Goal: Task Accomplishment & Management: Manage account settings

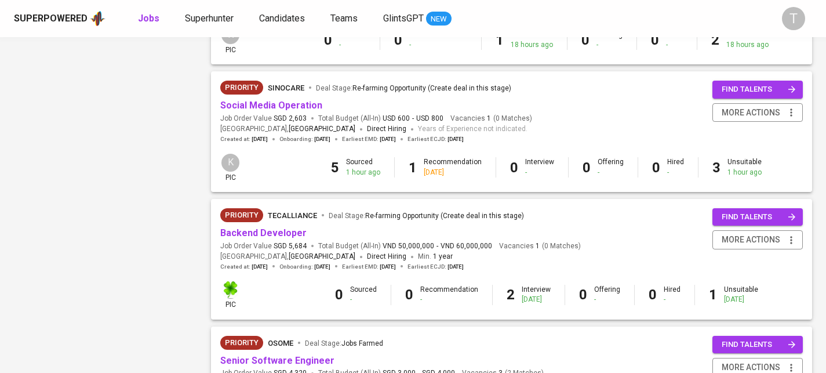
scroll to position [863, 0]
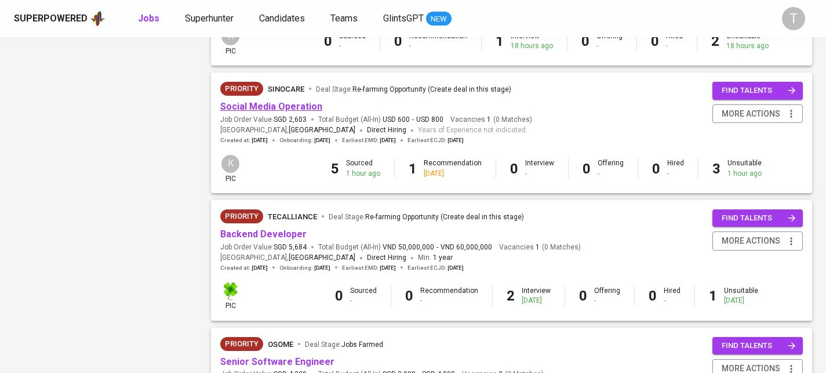
click at [255, 108] on link "Social Media Operation" at bounding box center [271, 106] width 102 height 11
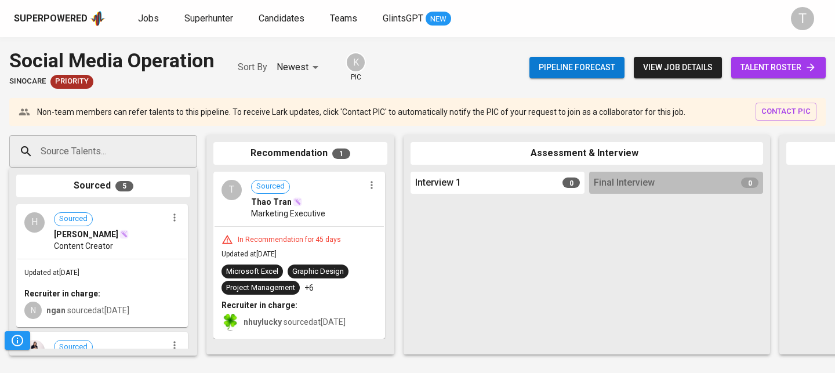
click at [160, 155] on div "Source Talents..." at bounding box center [103, 151] width 188 height 32
paste input "[EMAIL_ADDRESS][DOMAIN_NAME]"
type input "[EMAIL_ADDRESS][DOMAIN_NAME]"
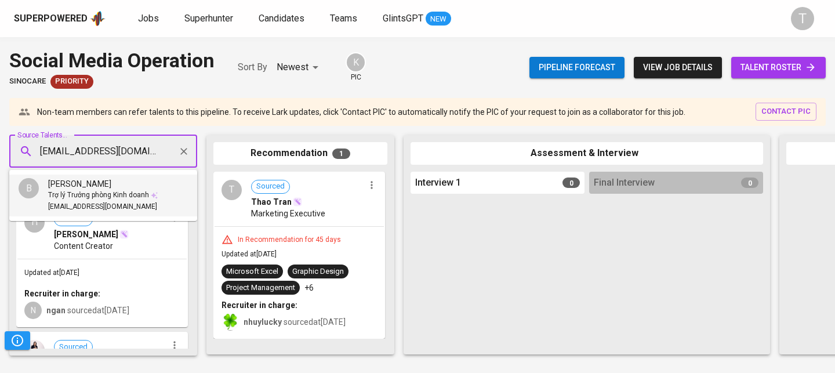
click at [161, 194] on li "B Bùi Phương Linh Trợ lý Trưởng phòng Kinh doanh linhbuiph@gmail.com" at bounding box center [103, 195] width 188 height 42
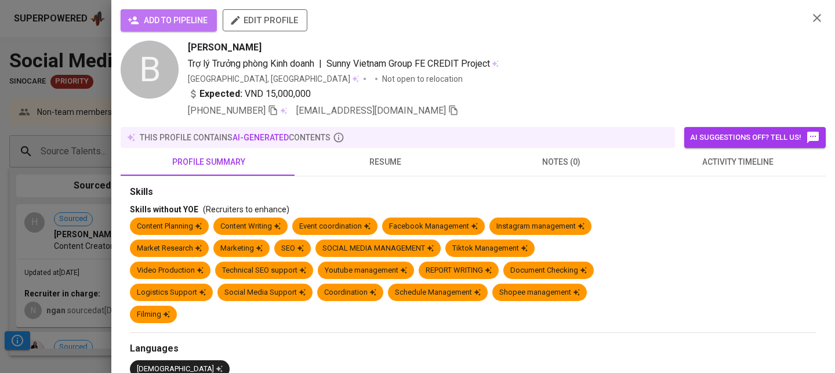
click at [169, 27] on span "add to pipeline" at bounding box center [169, 20] width 78 height 14
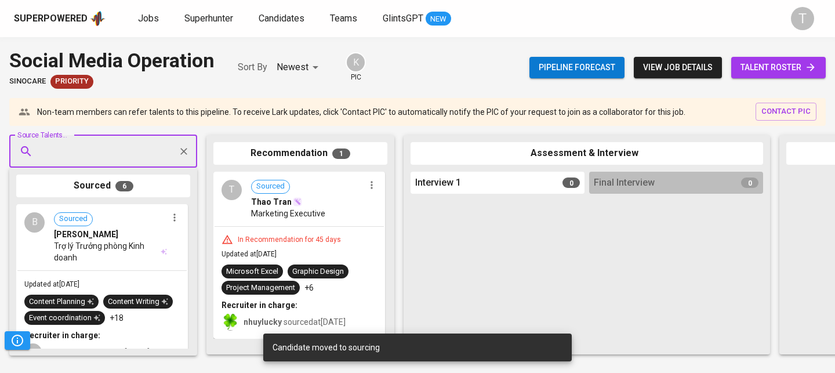
drag, startPoint x: 128, startPoint y: 256, endPoint x: 307, endPoint y: 262, distance: 179.3
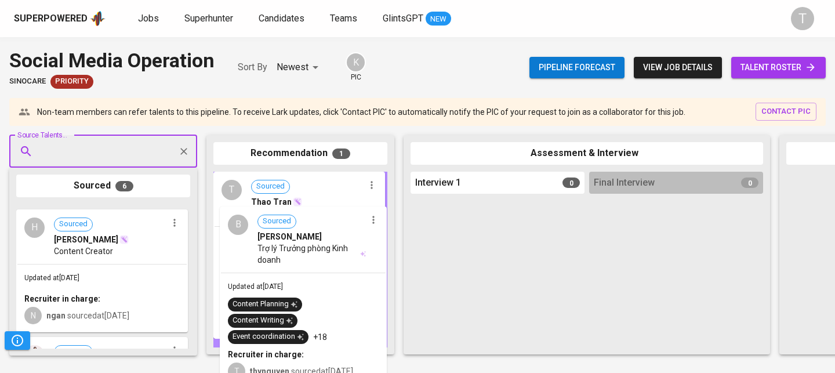
drag, startPoint x: 101, startPoint y: 248, endPoint x: 307, endPoint y: 250, distance: 206.4
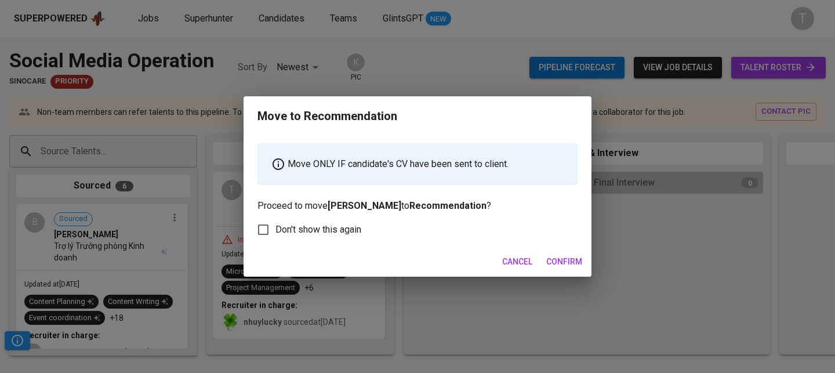
click at [566, 266] on span "Confirm" at bounding box center [564, 262] width 36 height 14
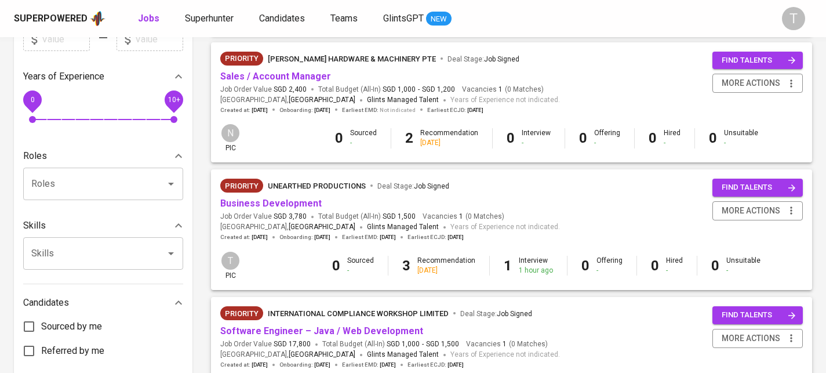
scroll to position [708, 0]
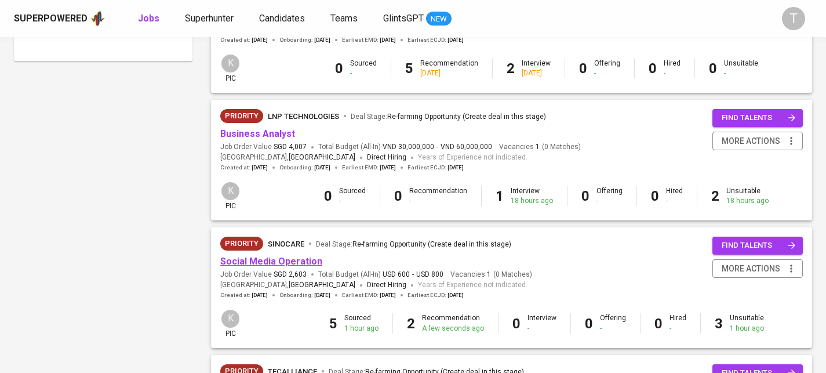
click at [261, 262] on link "Social Media Operation" at bounding box center [271, 261] width 102 height 11
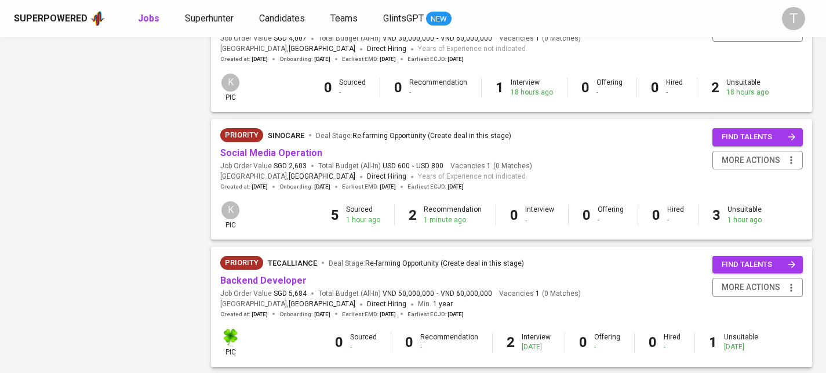
scroll to position [1147, 0]
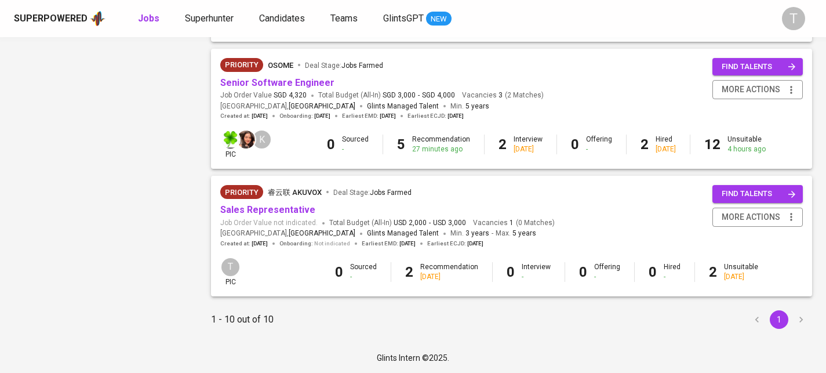
click at [318, 87] on span "Senior Software Engineer" at bounding box center [277, 83] width 114 height 13
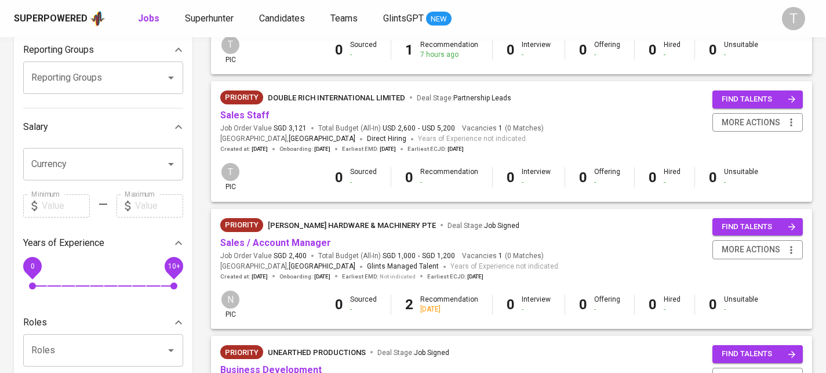
scroll to position [248, 0]
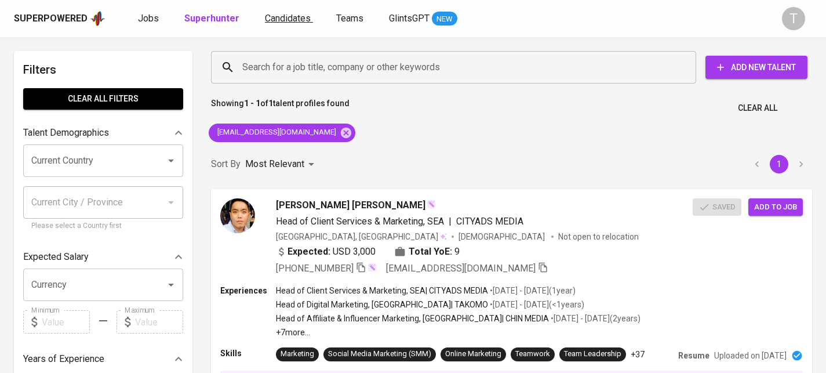
scroll to position [27, 0]
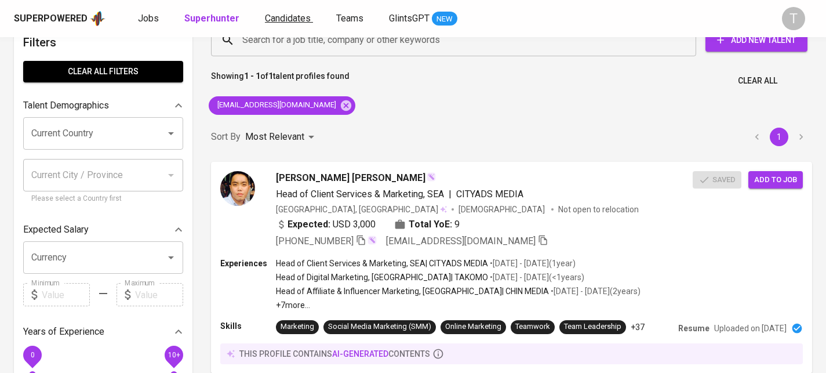
click at [278, 19] on span "Candidates" at bounding box center [288, 18] width 46 height 11
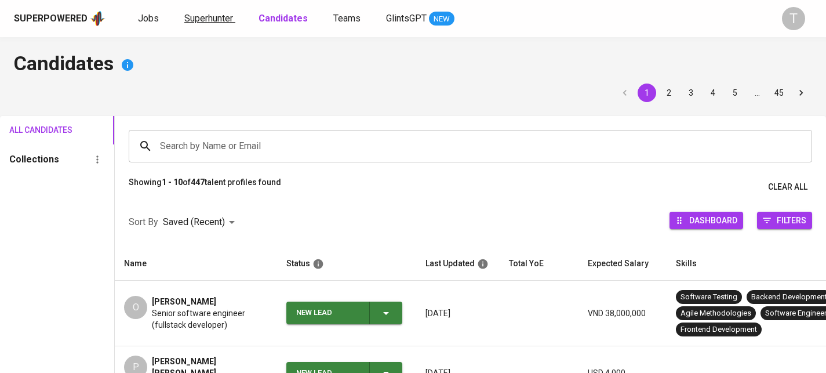
click at [205, 17] on span "Superhunter" at bounding box center [208, 18] width 49 height 11
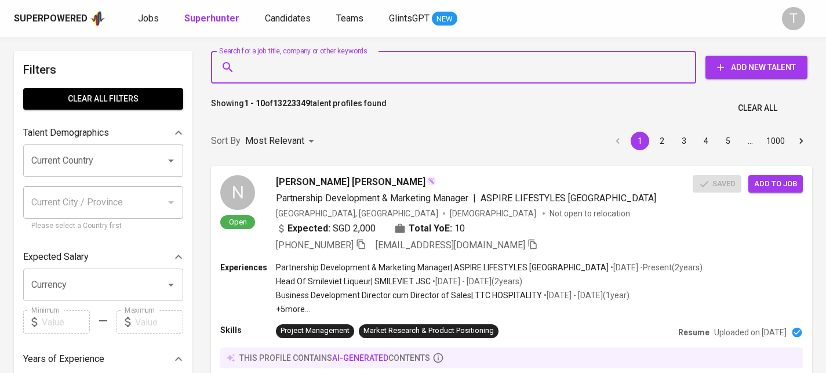
click at [546, 65] on input "Search for a job title, company or other keywords" at bounding box center [456, 67] width 434 height 22
paste input "[EMAIL_ADDRESS][DOMAIN_NAME]"
type input "[EMAIL_ADDRESS][DOMAIN_NAME]"
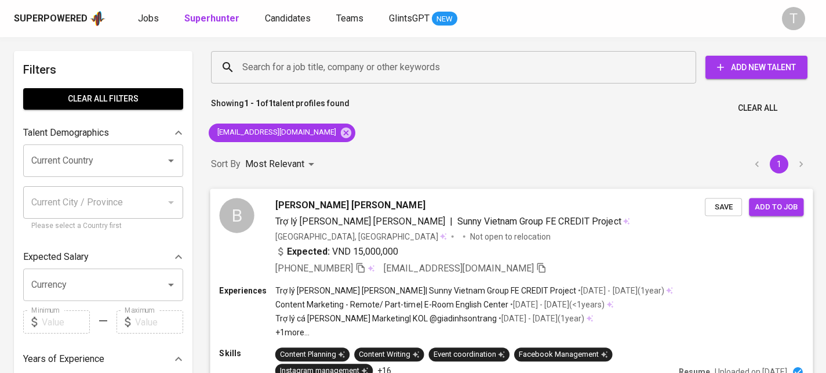
click at [747, 205] on div "Save Add to job" at bounding box center [757, 204] width 104 height 23
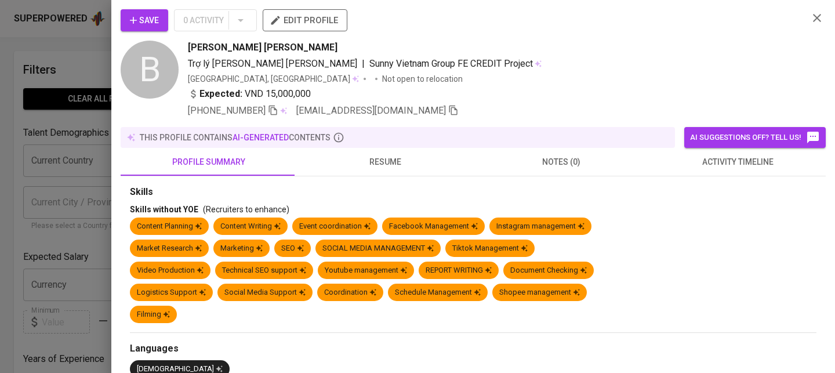
click at [99, 197] on div at bounding box center [417, 186] width 835 height 373
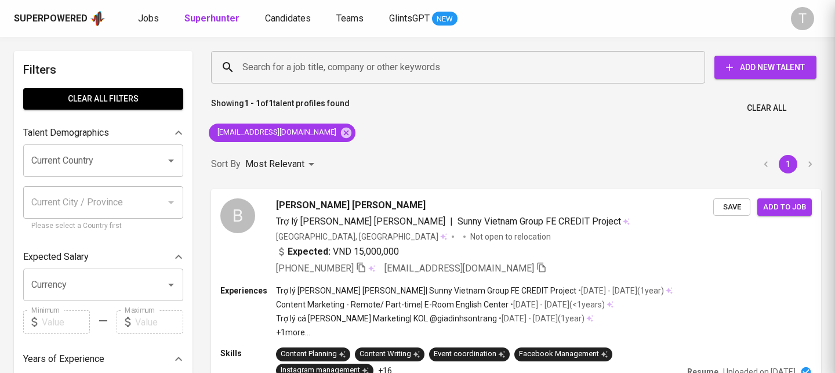
scroll to position [43, 0]
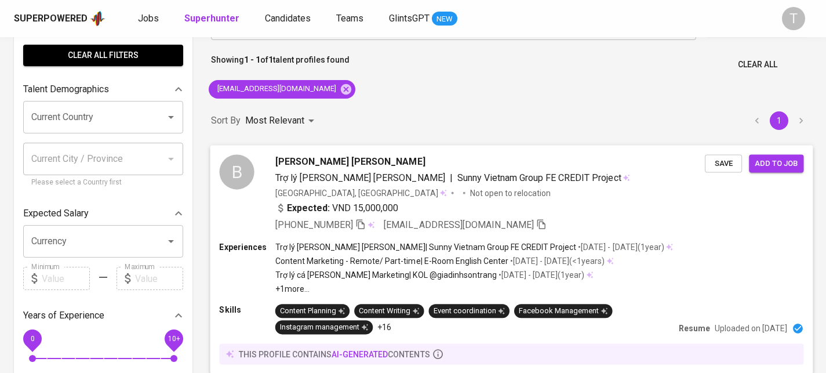
click at [728, 168] on span "Save" at bounding box center [724, 163] width 26 height 13
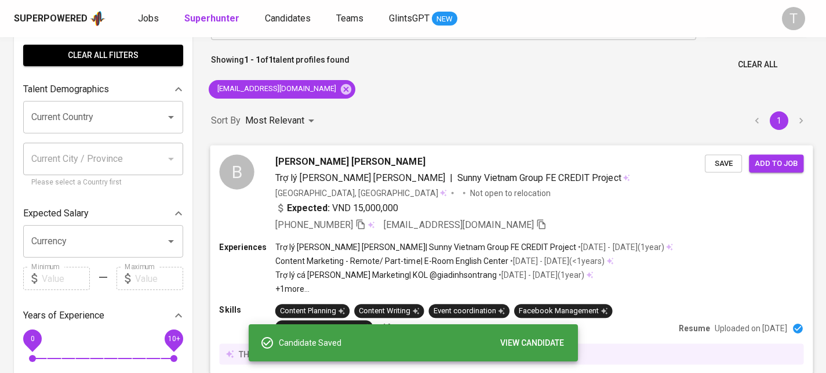
click at [689, 271] on div "Experiences Trợ lý Trưởng phòng Kinh doanh | Sunny Vietnam Group FE CREDIT Proj…" at bounding box center [511, 267] width 584 height 53
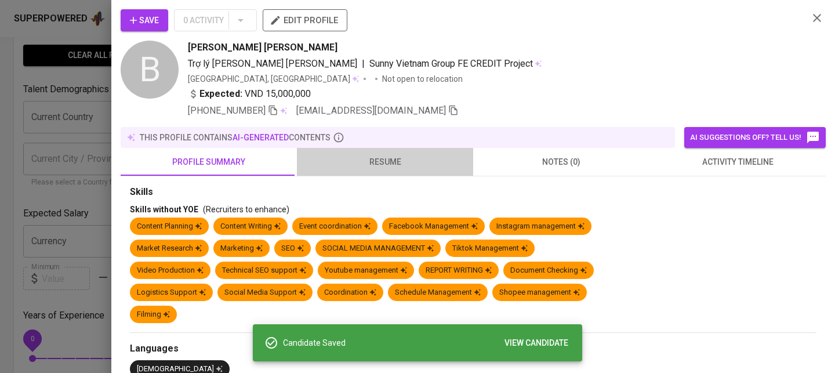
click at [395, 163] on span "resume" at bounding box center [385, 162] width 162 height 14
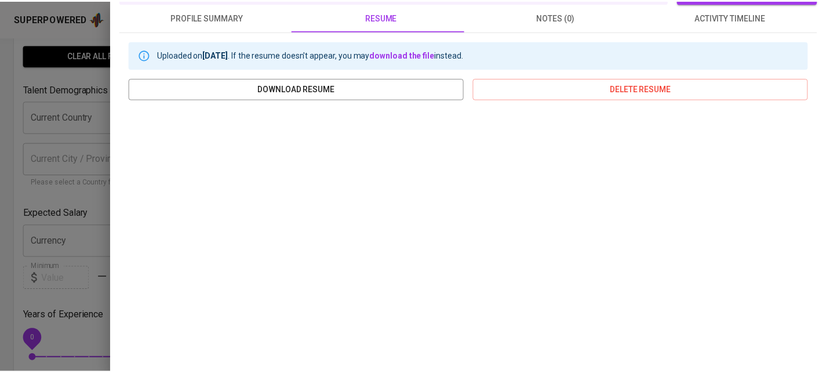
scroll to position [0, 0]
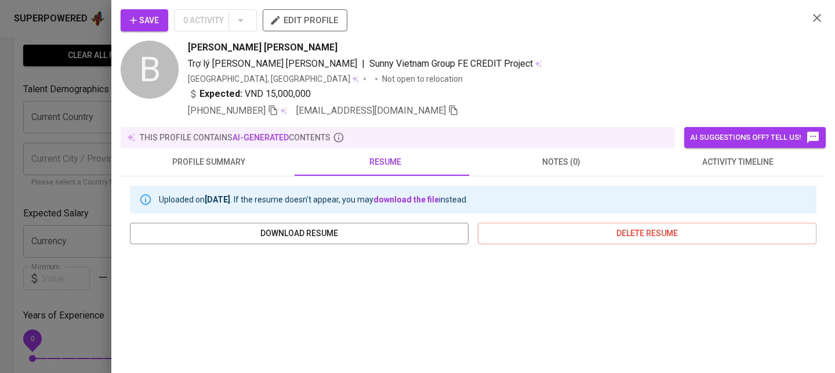
click at [310, 26] on span "edit profile" at bounding box center [305, 20] width 66 height 15
drag, startPoint x: 82, startPoint y: 203, endPoint x: 108, endPoint y: 170, distance: 42.6
click at [82, 203] on div at bounding box center [417, 186] width 835 height 373
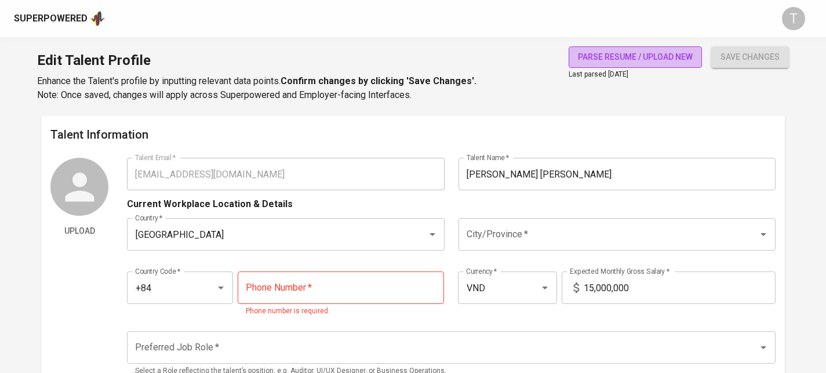
click at [637, 63] on span "parse resume / upload new" at bounding box center [635, 57] width 115 height 14
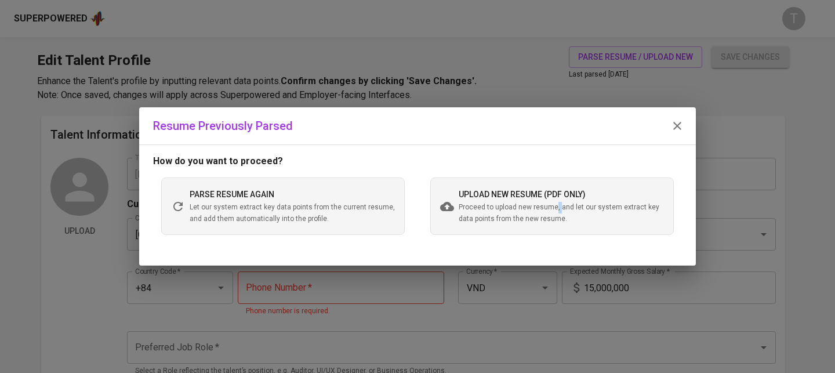
click at [557, 208] on span "Proceed to upload new resume, and let our system extract key data points from t…" at bounding box center [561, 213] width 205 height 23
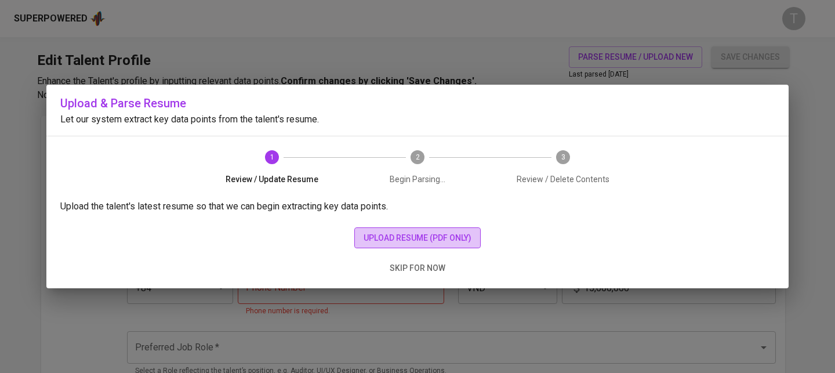
click at [464, 246] on button "upload resume (pdf only)" at bounding box center [417, 237] width 126 height 21
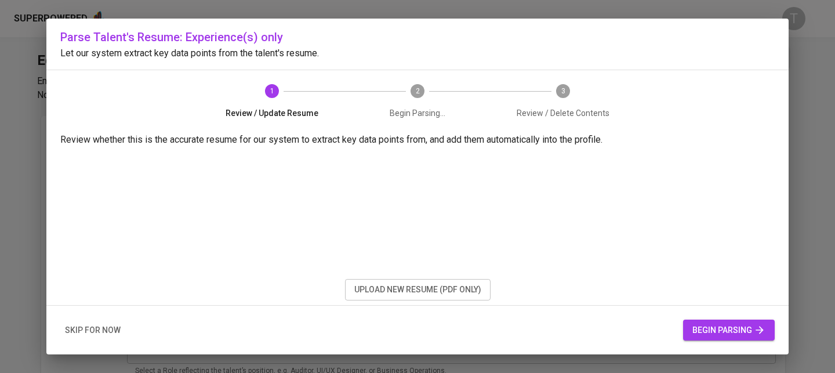
click at [706, 339] on button "begin parsing" at bounding box center [729, 329] width 92 height 21
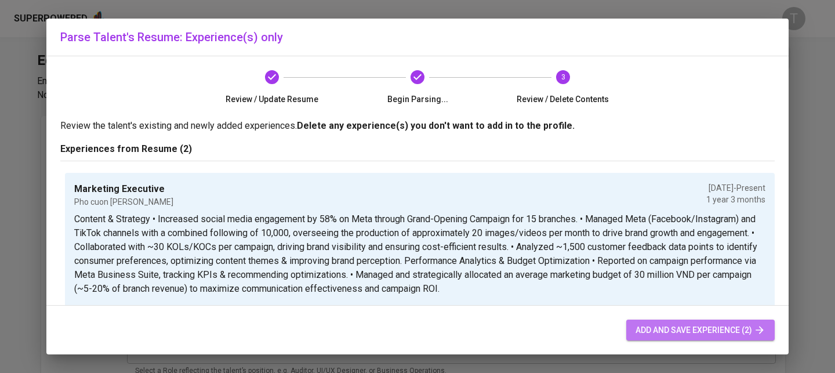
click at [766, 336] on button "add and save experience (2)" at bounding box center [700, 329] width 148 height 21
type input "+84"
radio input "true"
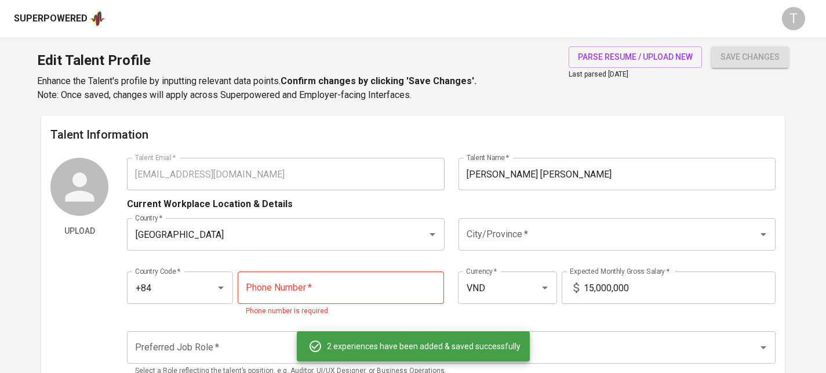
click at [566, 235] on input "City/Province   *" at bounding box center [601, 234] width 274 height 22
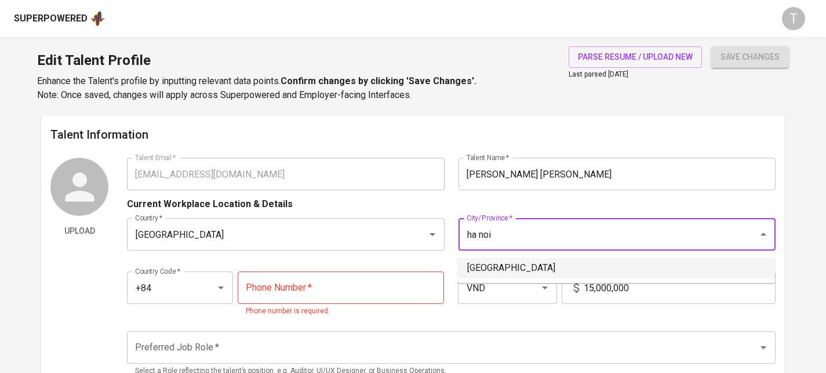
click at [561, 266] on li "Hà Nội" at bounding box center [616, 267] width 317 height 21
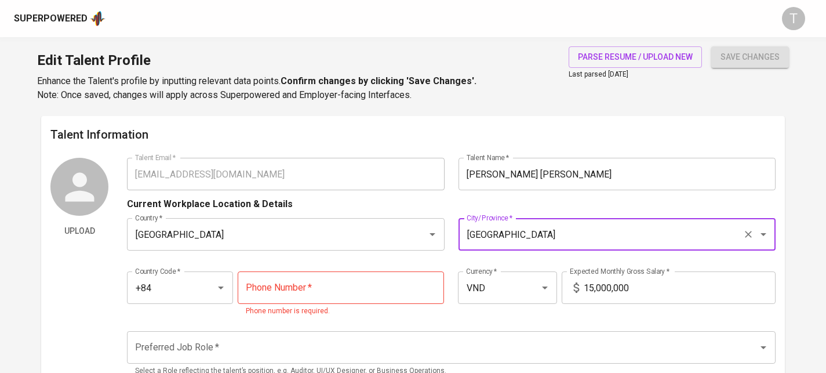
type input "Hà Nội"
click at [360, 275] on input "tel" at bounding box center [341, 287] width 207 height 32
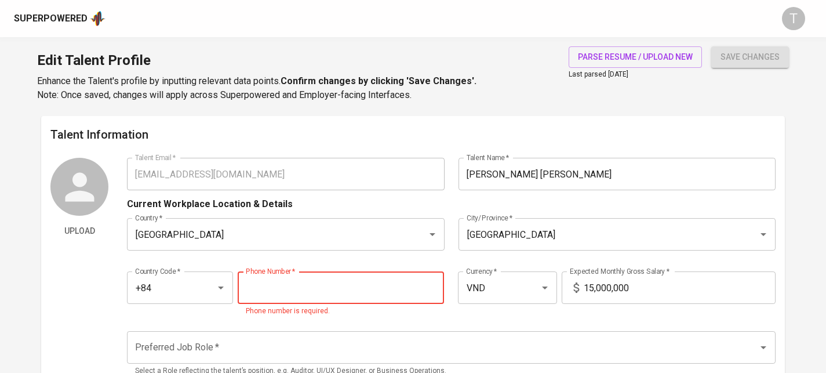
paste input "888-911-667"
type input "888-911-667"
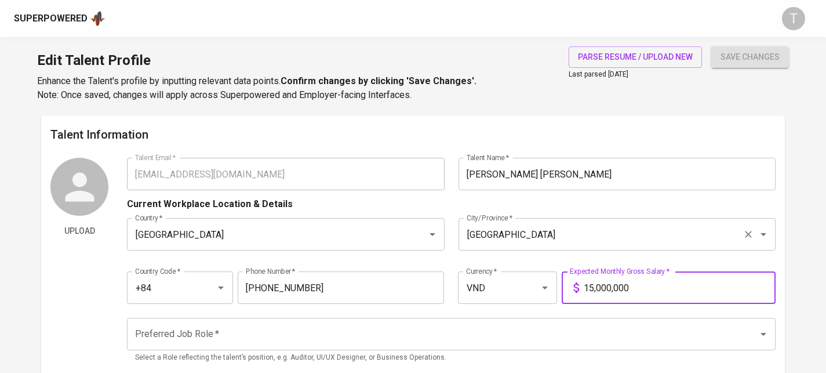
scroll to position [201, 0]
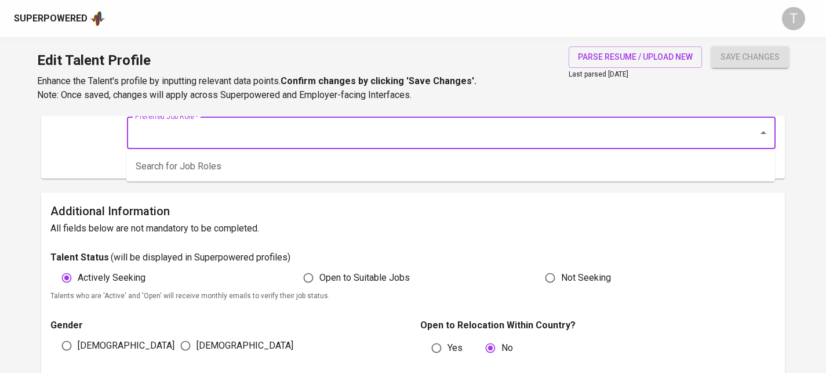
click at [324, 139] on input "Preferred Job Role   *" at bounding box center [435, 133] width 606 height 22
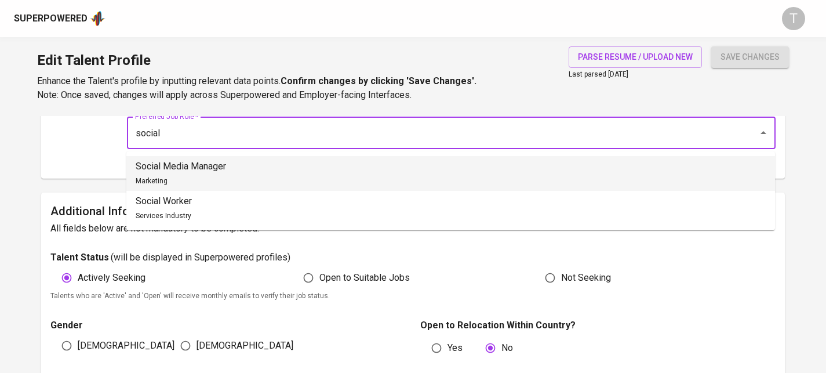
click at [325, 170] on li "Social Media Manager Marketing" at bounding box center [450, 173] width 649 height 35
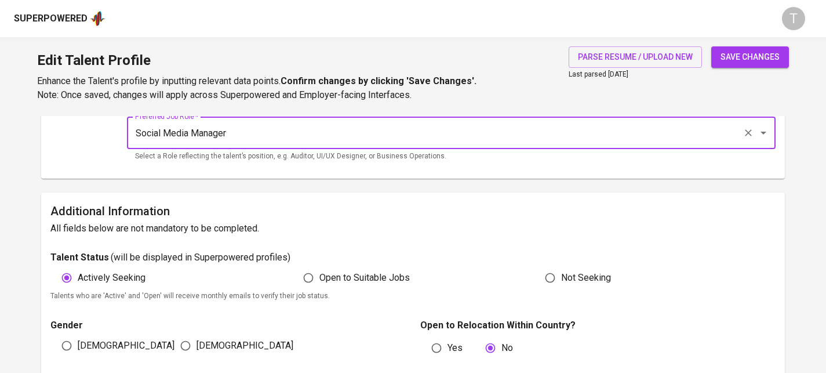
type input "Social Media Manager"
click at [752, 54] on span "save changes" at bounding box center [750, 57] width 59 height 14
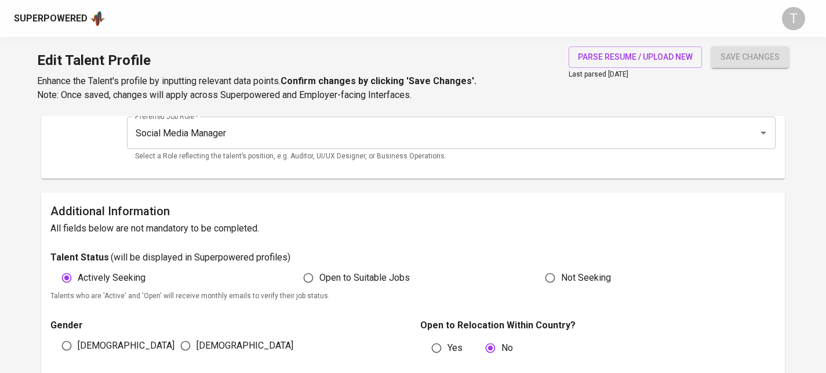
type input "0888911667"
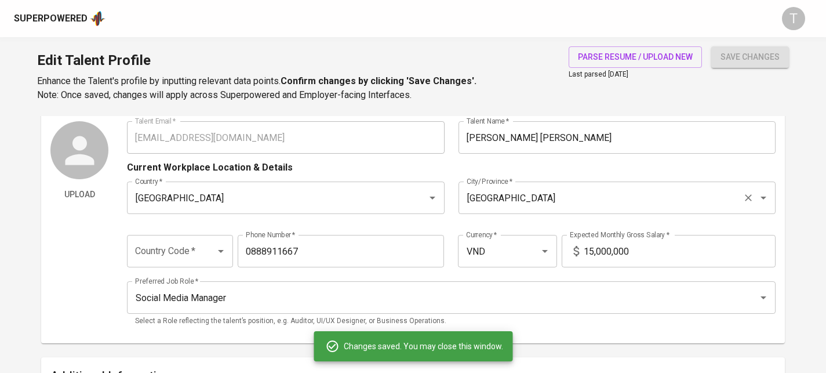
scroll to position [0, 0]
